Goal: Task Accomplishment & Management: Use online tool/utility

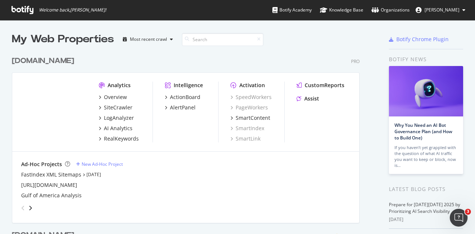
scroll to position [133, 0]
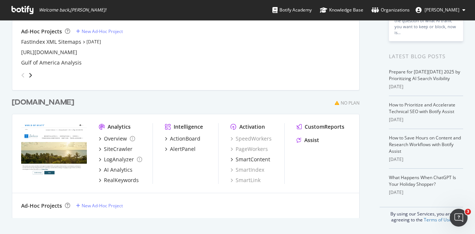
click at [132, 101] on div "[DOMAIN_NAME] No Plan" at bounding box center [185, 102] width 347 height 11
click at [360, 72] on div "[DOMAIN_NAME] Pro Analytics Overview SiteCrawler LogAnalyzer AI Analytics RealK…" at bounding box center [188, 1] width 353 height 174
click at [323, 69] on div "grid" at bounding box center [184, 73] width 332 height 15
click at [100, 149] on icon "grid" at bounding box center [100, 149] width 2 height 4
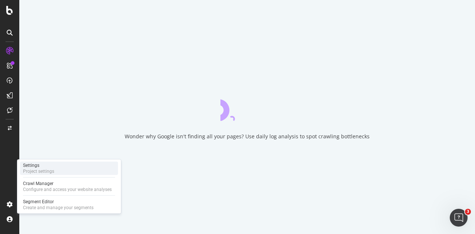
click at [38, 171] on div "Project settings" at bounding box center [38, 171] width 31 height 6
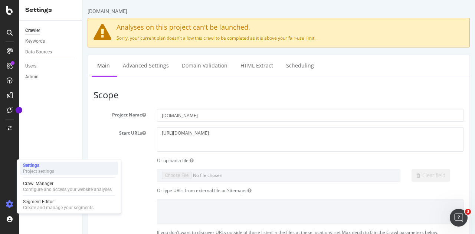
click at [34, 167] on div "Settings" at bounding box center [38, 165] width 31 height 6
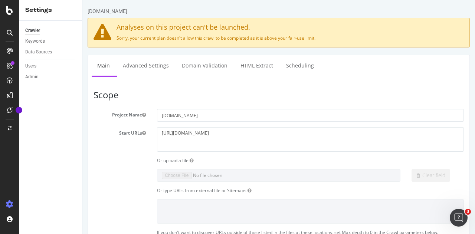
drag, startPoint x: 116, startPoint y: 27, endPoint x: 325, endPoint y: 35, distance: 208.9
click at [325, 35] on div "Analyses on this project can't be launched. Sorry, your current plan doesn't al…" at bounding box center [279, 33] width 382 height 30
click at [325, 35] on p "Sorry, your current plan doesn't allow this crawl to be completed as it is abov…" at bounding box center [278, 38] width 370 height 6
click at [444, 92] on h3 "Scope" at bounding box center [278, 95] width 370 height 10
click at [457, 217] on icon "Open Intercom Messenger" at bounding box center [457, 217] width 12 height 12
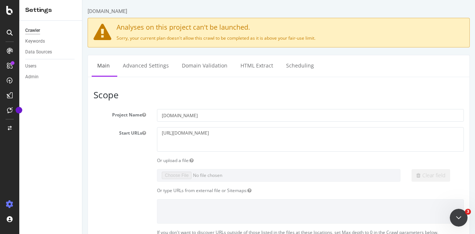
type textarea "Talk to a person please"
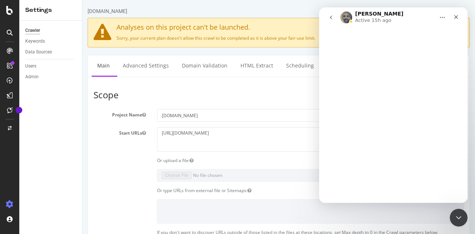
click at [440, 131] on div "Intercom messenger" at bounding box center [393, 114] width 148 height 175
click at [330, 17] on icon "go back" at bounding box center [331, 18] width 2 height 4
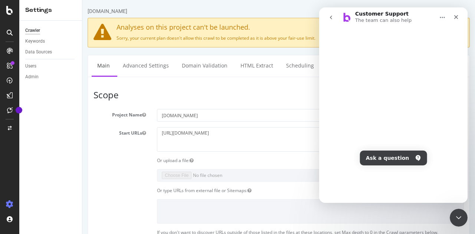
click at [330, 18] on icon "go back" at bounding box center [331, 18] width 2 height 4
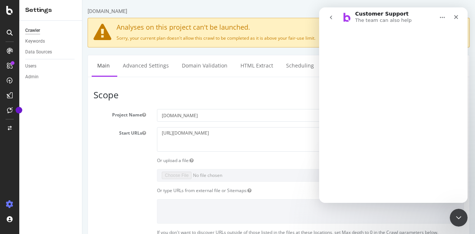
click at [436, 43] on div "Intercom messenger" at bounding box center [393, 114] width 148 height 175
click at [336, 18] on button "go back" at bounding box center [331, 17] width 14 height 14
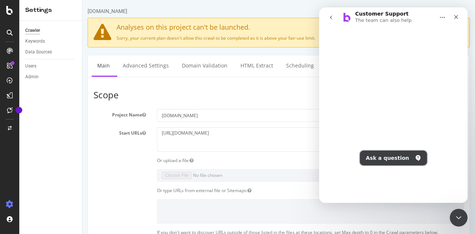
click at [399, 154] on button "Ask a question" at bounding box center [393, 158] width 67 height 15
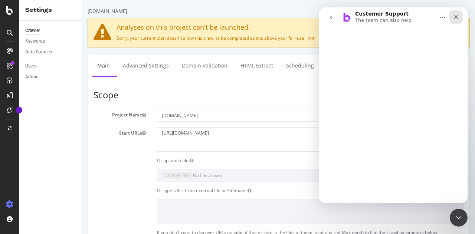
click at [456, 12] on div "Close" at bounding box center [455, 16] width 13 height 13
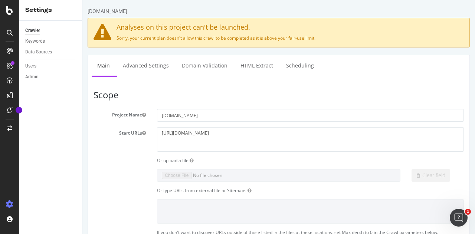
click at [457, 215] on icon "Open Intercom Messenger" at bounding box center [458, 218] width 12 height 12
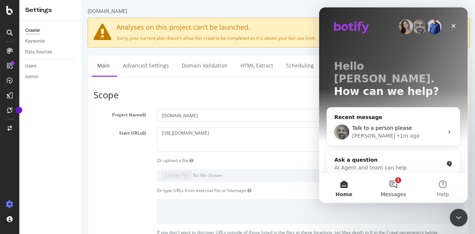
click at [391, 187] on button "1 Messages" at bounding box center [392, 188] width 49 height 30
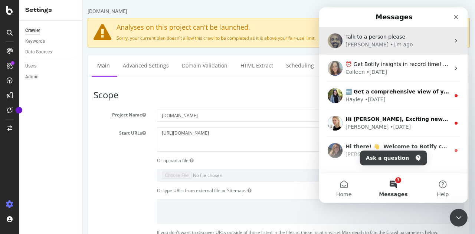
click at [403, 44] on div "Alexander • 1m ago" at bounding box center [397, 45] width 105 height 8
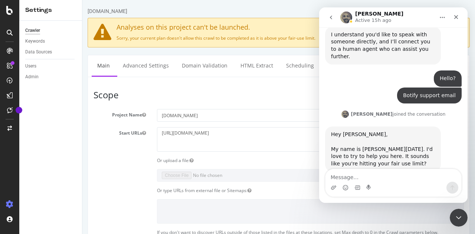
scroll to position [423, 0]
click at [375, 175] on textarea "Message…" at bounding box center [393, 175] width 136 height 13
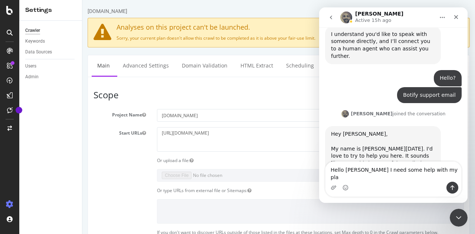
type textarea "Hello Alexander I need some help with my plan"
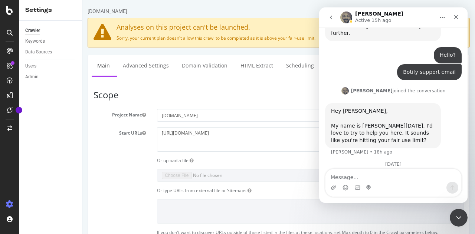
scroll to position [447, 0]
click at [438, 102] on div "Hey Charles, My name is Alex Ramadan. I'd love to try to help you here. It soun…" at bounding box center [383, 124] width 116 height 45
click at [355, 161] on div "[DATE]" at bounding box center [393, 166] width 136 height 10
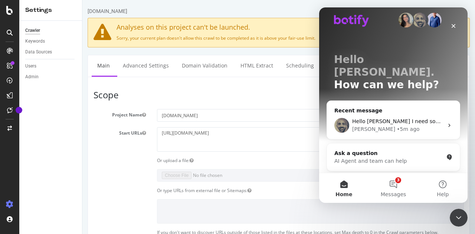
scroll to position [0, 0]
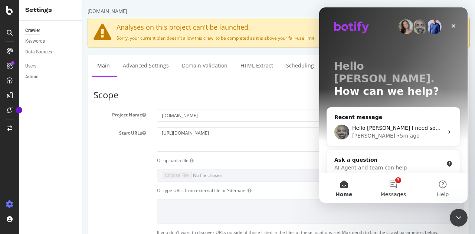
click at [394, 186] on button "3 Messages" at bounding box center [392, 188] width 49 height 30
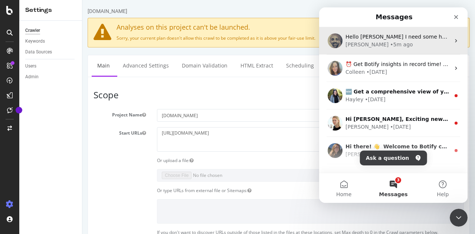
click at [395, 45] on div "Alexander • 5m ago" at bounding box center [397, 45] width 105 height 8
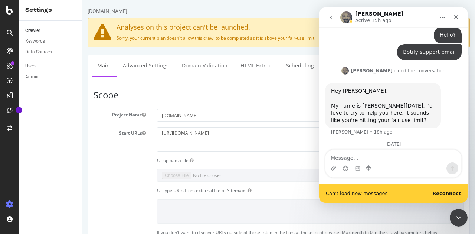
scroll to position [466, 0]
click at [452, 191] on b "Reconnect" at bounding box center [446, 194] width 29 height 6
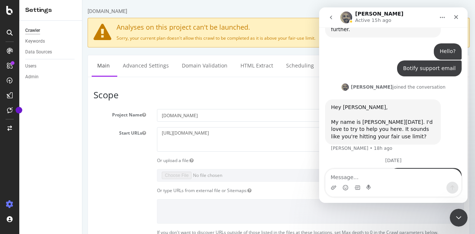
scroll to position [447, 0]
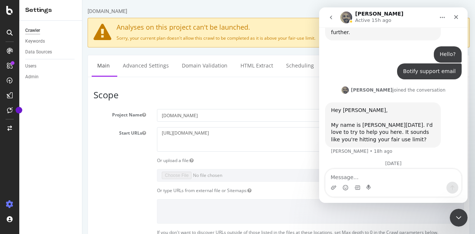
click at [388, 192] on div "Hello Alexander I need some help with my plan" at bounding box center [404, 199] width 104 height 14
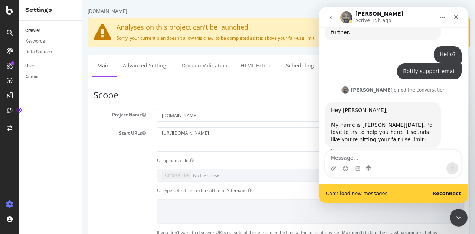
scroll to position [466, 0]
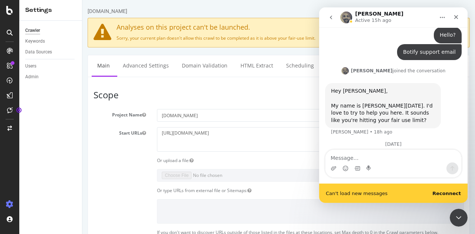
click at [450, 193] on b "Reconnect" at bounding box center [446, 194] width 29 height 6
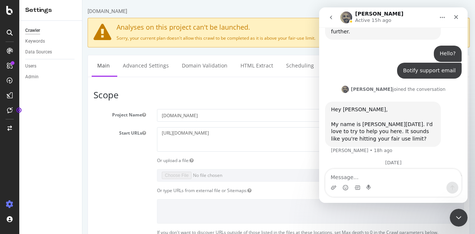
scroll to position [447, 0]
click at [330, 20] on button "go back" at bounding box center [331, 17] width 14 height 14
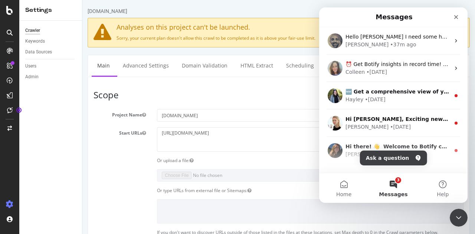
scroll to position [0, 0]
click at [393, 158] on button "Ask a question" at bounding box center [393, 158] width 67 height 15
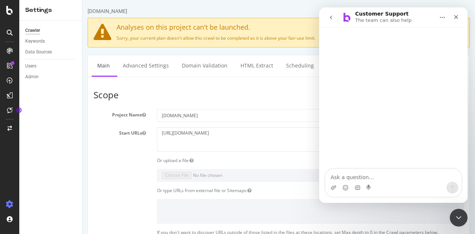
click at [395, 177] on textarea "Ask a question…" at bounding box center [393, 175] width 136 height 13
type textarea "I have questions about my Hyatt Plan"
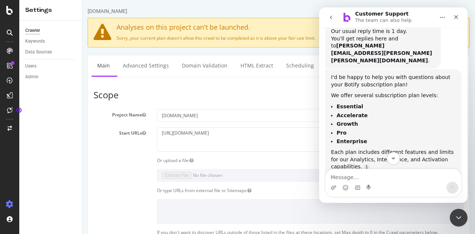
scroll to position [181, 0]
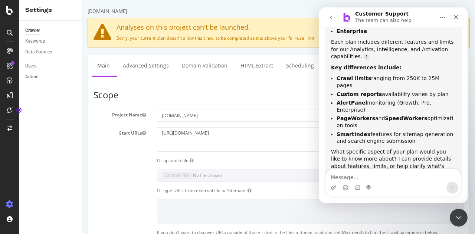
click at [389, 179] on textarea "Message…" at bounding box center [393, 175] width 136 height 13
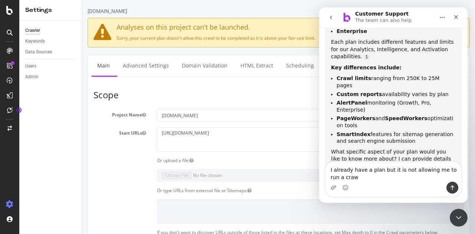
scroll to position [188, 0]
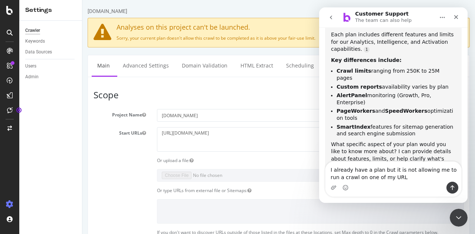
type textarea "I already have a plan but it is not allowing me to run a crawl on one of my URLs"
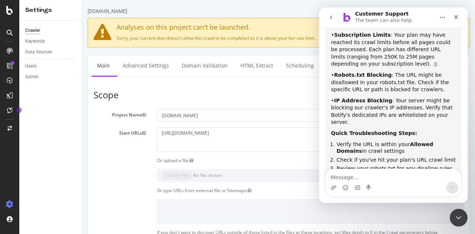
scroll to position [488, 0]
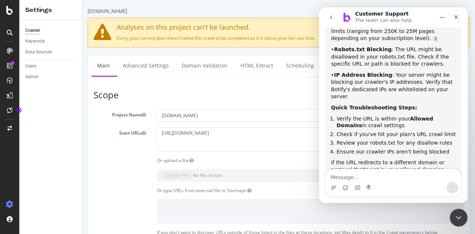
click at [380, 176] on textarea "Message…" at bounding box center [393, 175] width 136 height 13
type textarea "I need to speak with an agent"
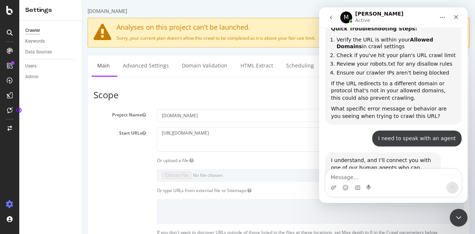
scroll to position [600, 0]
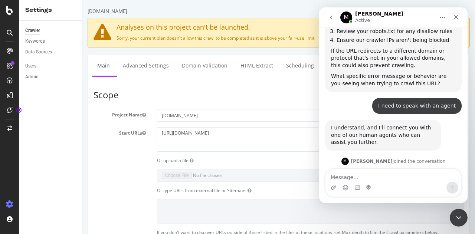
click at [360, 180] on textarea "Message…" at bounding box center [393, 175] width 136 height 13
type textarea "correct"
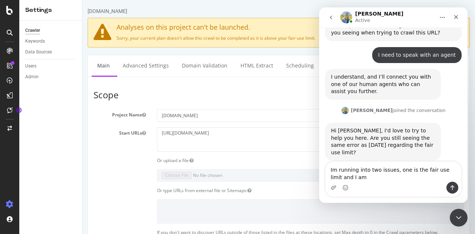
scroll to position [652, 0]
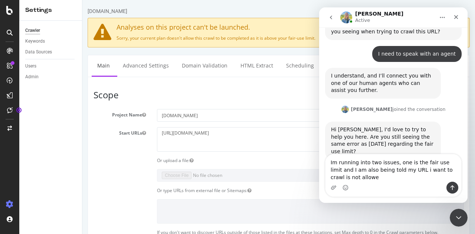
type textarea "Im running into two issues, one is the fair use limit and I am also being told …"
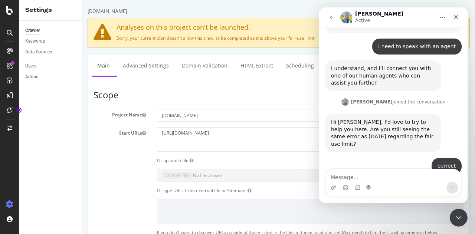
scroll to position [681, 0]
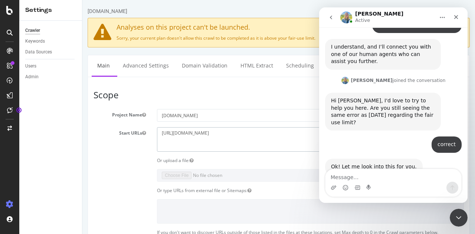
click at [269, 135] on textarea "[URL][DOMAIN_NAME]" at bounding box center [310, 139] width 307 height 24
click at [279, 95] on h3 "Scope" at bounding box center [278, 95] width 370 height 10
click at [258, 138] on textarea "[URL][DOMAIN_NAME]" at bounding box center [310, 139] width 307 height 24
click at [260, 117] on input "[DOMAIN_NAME]" at bounding box center [310, 115] width 307 height 13
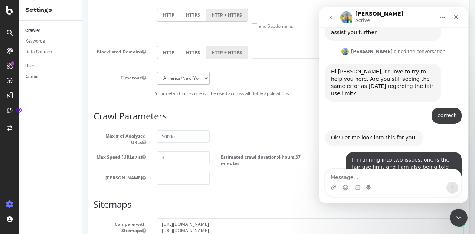
scroll to position [711, 0]
click at [330, 151] on div "Im running into two issues, one is the fair use limit and I am also being told …" at bounding box center [393, 169] width 136 height 37
click at [372, 156] on div "Im running into two issues, one is the fair use limit and I am also being told …" at bounding box center [404, 167] width 104 height 22
click at [363, 192] on div "Confirming receipt! Thank you for the extra details." at bounding box center [383, 199] width 104 height 14
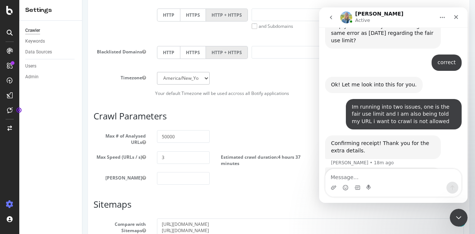
scroll to position [764, 0]
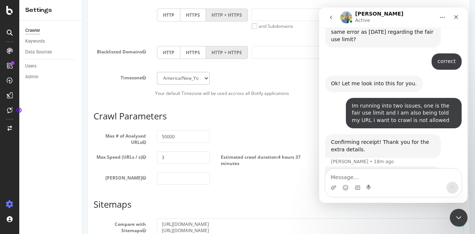
click at [390, 171] on div "Hi Charles, the hyattinclusivecollection.com project is inactive. So if you are…" at bounding box center [383, 193] width 104 height 44
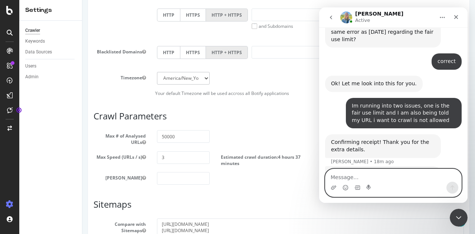
click at [373, 178] on textarea "Message…" at bounding box center [393, 175] width 136 height 13
type textarea "Can we activate the HIC one?"
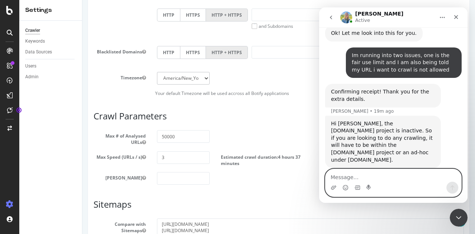
scroll to position [830, 0]
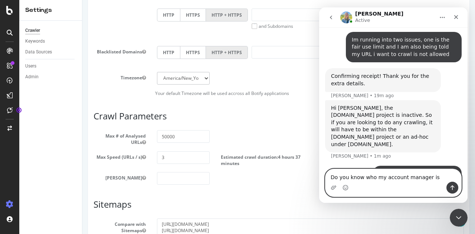
type textarea "Do you know who my account manager is?"
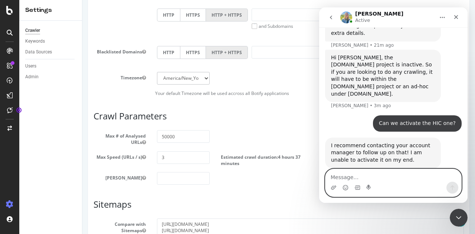
scroll to position [903, 0]
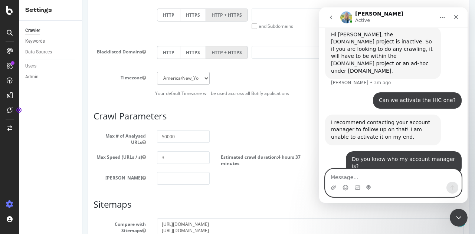
click at [347, 177] on textarea "Message…" at bounding box center [393, 175] width 136 height 13
type textarea "ok what if I want to do it more often?"
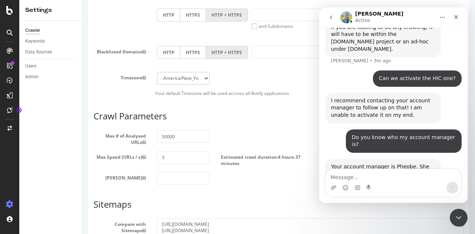
drag, startPoint x: 403, startPoint y: 103, endPoint x: 357, endPoint y: 104, distance: 45.2
click at [357, 163] on div "Your account manager is Pheobe. She can be reached at phoebe@botify.com . Howev…" at bounding box center [383, 185] width 104 height 44
copy link "phoebe@botify.com"
click at [387, 163] on div "Your account manager is Pheobe. She can be reached at phoebe@botify.com . Howev…" at bounding box center [383, 185] width 104 height 44
click at [9, 10] on icon at bounding box center [9, 10] width 7 height 9
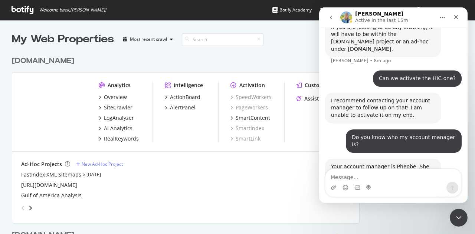
scroll to position [228, 463]
click at [101, 106] on icon "grid" at bounding box center [100, 108] width 2 height 4
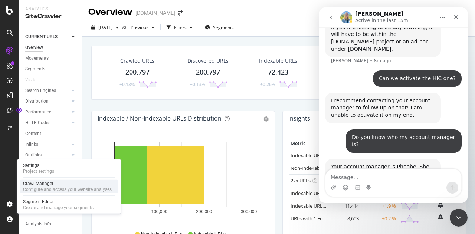
click at [49, 185] on div "Crawl Manager" at bounding box center [67, 184] width 89 height 6
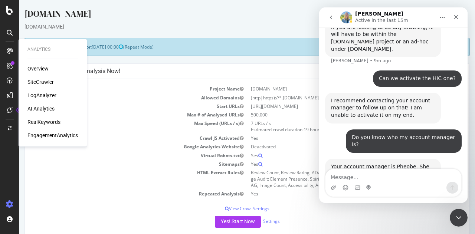
click at [40, 82] on div "SiteCrawler" at bounding box center [40, 81] width 26 height 7
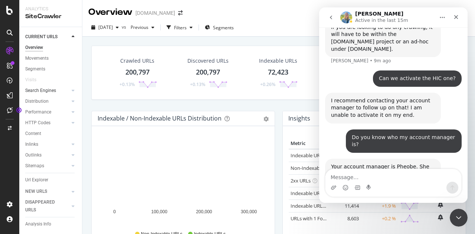
scroll to position [22, 0]
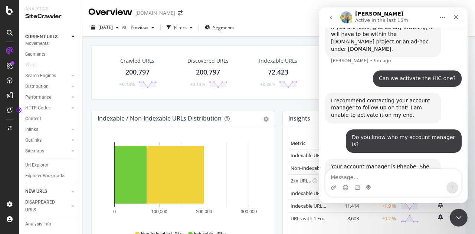
click at [47, 190] on link "NEW URLS" at bounding box center [47, 192] width 44 height 8
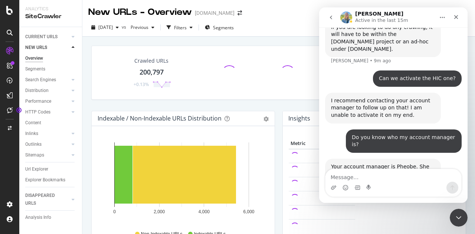
click at [86, 73] on div "Crawled URLs 200,797 +0.13% Revenue $0 Indexable / Non-Indexable URLs Distribut…" at bounding box center [278, 154] width 392 height 234
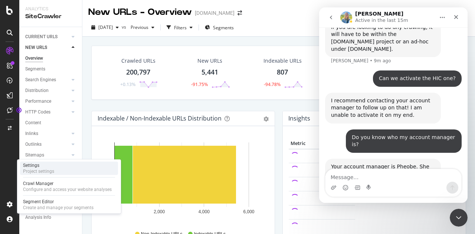
click at [37, 169] on div "Project settings" at bounding box center [38, 171] width 31 height 6
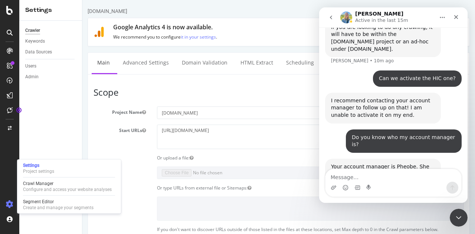
click at [195, 91] on h3 "Scope" at bounding box center [278, 93] width 370 height 10
click at [243, 88] on h3 "Scope" at bounding box center [278, 93] width 370 height 10
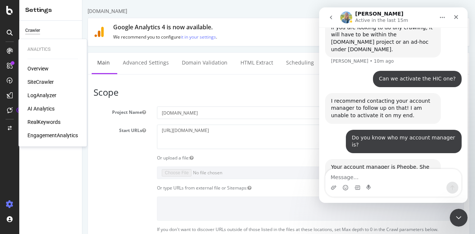
click at [40, 83] on div "SiteCrawler" at bounding box center [40, 81] width 26 height 7
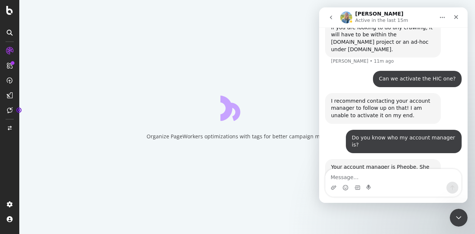
scroll to position [925, 0]
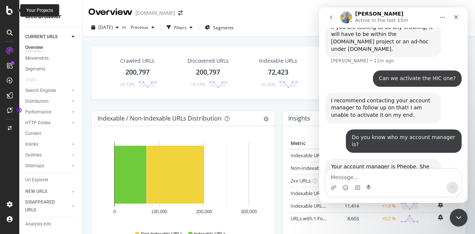
click at [10, 10] on icon at bounding box center [9, 10] width 7 height 9
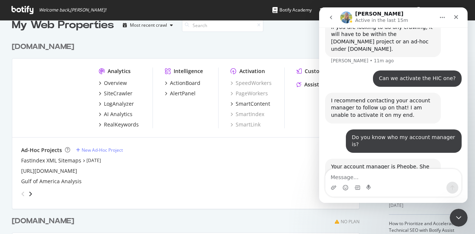
scroll to position [17, 0]
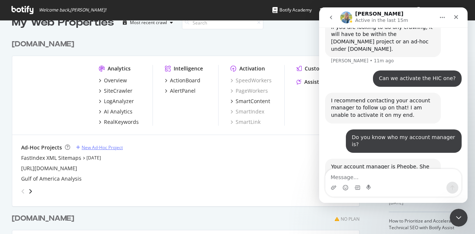
click at [102, 145] on div "New Ad-Hoc Project" at bounding box center [102, 147] width 41 height 6
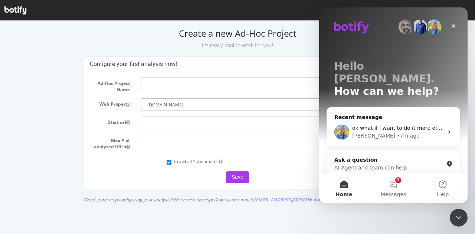
click at [169, 85] on input "text" at bounding box center [263, 84] width 244 height 13
click at [452, 27] on icon "Close" at bounding box center [453, 26] width 4 height 4
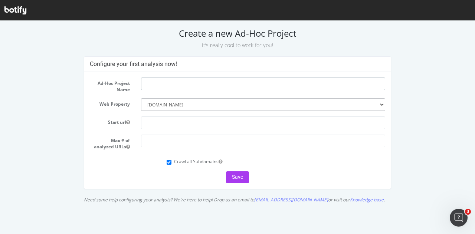
click at [231, 85] on input "text" at bounding box center [263, 84] width 244 height 13
type input "HIC Crawl"
click at [205, 107] on select "--------- hyatt.com hyattinclusivecollection.com" at bounding box center [263, 104] width 244 height 13
select select "3506"
click at [141, 98] on select "--------- hyatt.com hyattinclusivecollection.com" at bounding box center [263, 104] width 244 height 13
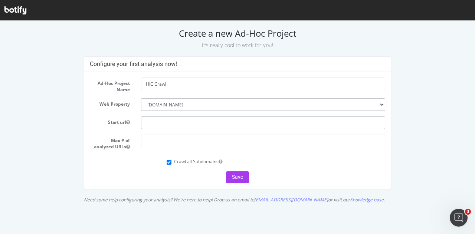
click at [164, 124] on input "text" at bounding box center [263, 122] width 244 height 13
click at [219, 123] on input "text" at bounding box center [263, 122] width 244 height 13
paste input "https://www.hyattinclusivecollection.com/en/"
type input "https://www.hyattinclusivecollection.com/en/"
click at [200, 141] on input "number" at bounding box center [263, 141] width 244 height 13
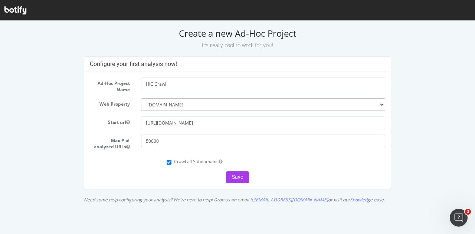
type input "50000"
click at [167, 162] on input "Crawl all Subdomains" at bounding box center [169, 162] width 5 height 5
checkbox input "false"
click at [235, 175] on button "Save" at bounding box center [237, 177] width 23 height 12
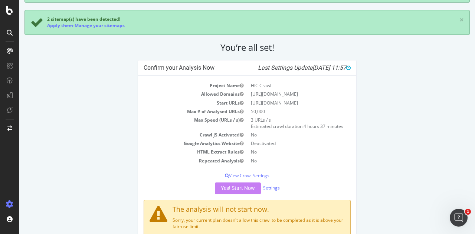
scroll to position [81, 0]
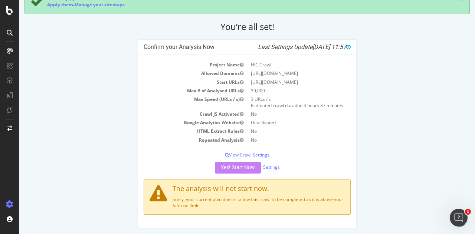
click at [240, 167] on div "Yes! Start Now Settings" at bounding box center [247, 168] width 207 height 12
click at [162, 134] on td "HTML Extract Rules" at bounding box center [195, 131] width 103 height 9
click at [242, 167] on div "Yes! Start Now Settings" at bounding box center [247, 168] width 207 height 12
click at [317, 228] on div "Confirm your Analysis Now Last Settings Update 2025-10-08 11:57 Project Name HI…" at bounding box center [247, 137] width 226 height 196
